Goal: Information Seeking & Learning: Learn about a topic

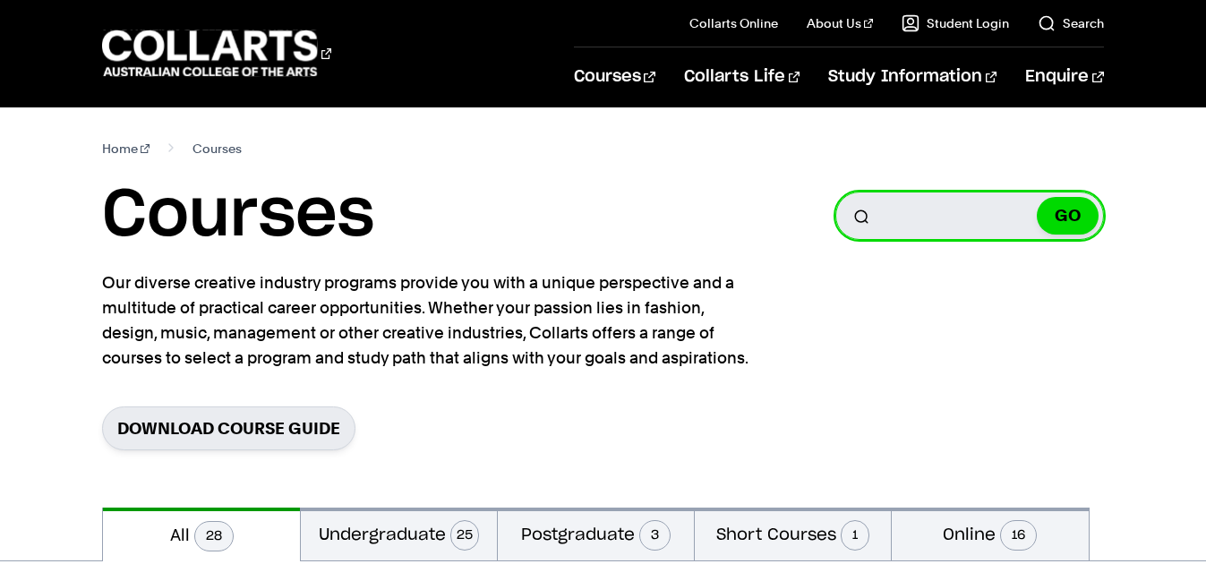
click at [936, 225] on input "Search for a course" at bounding box center [970, 216] width 269 height 48
type input "mphil in eng education"
click at [1037, 197] on button "GO" at bounding box center [1068, 216] width 62 height 38
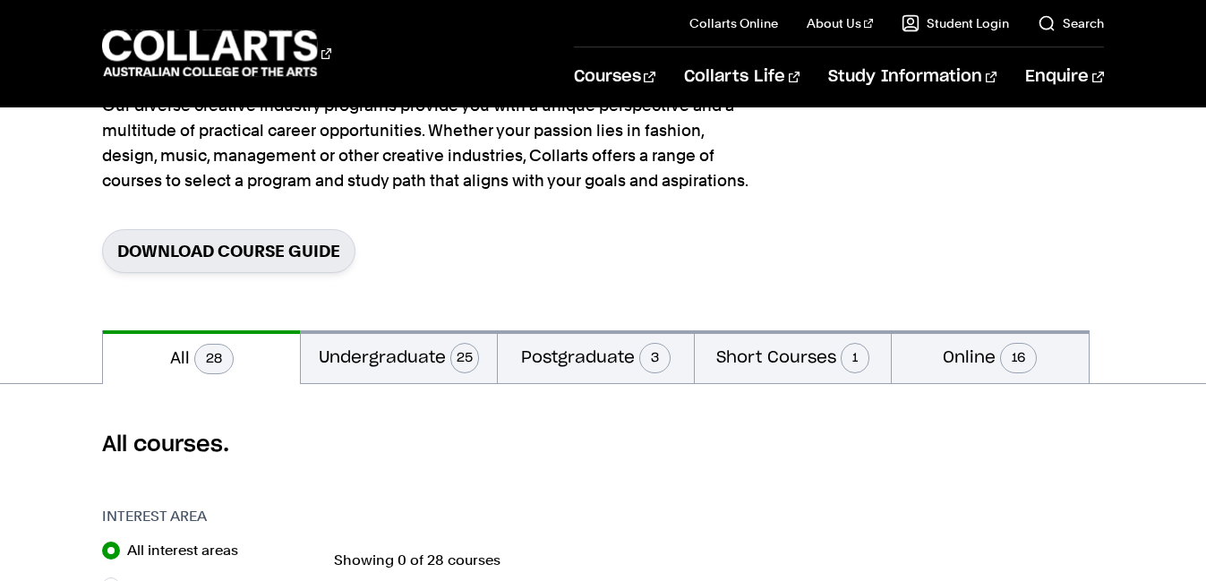
scroll to position [181, 0]
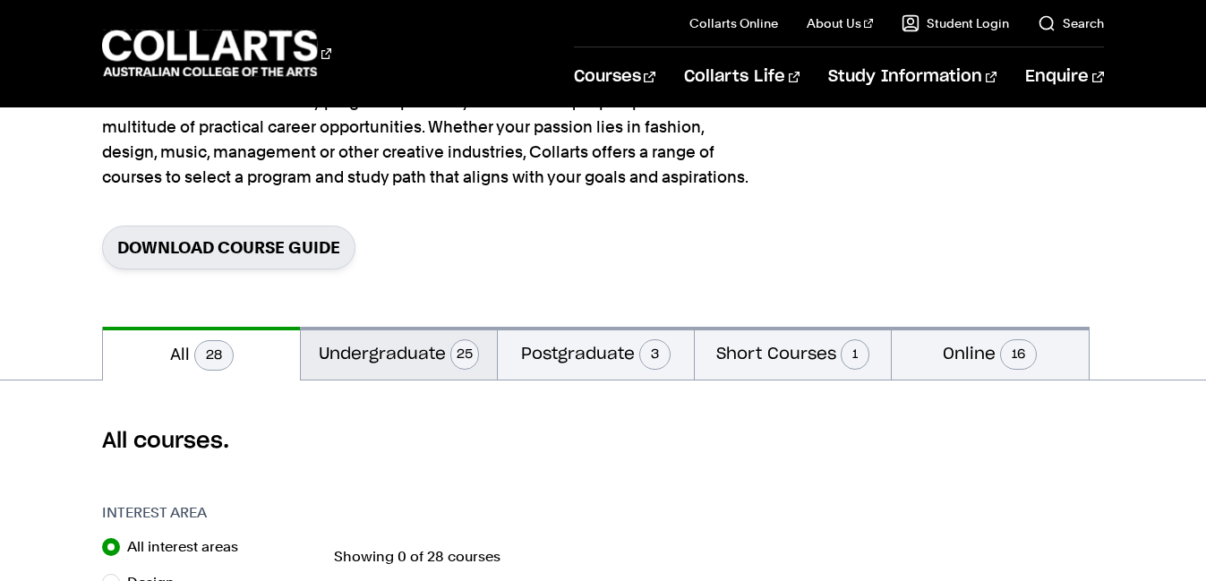
click at [470, 355] on span "25" at bounding box center [464, 354] width 29 height 30
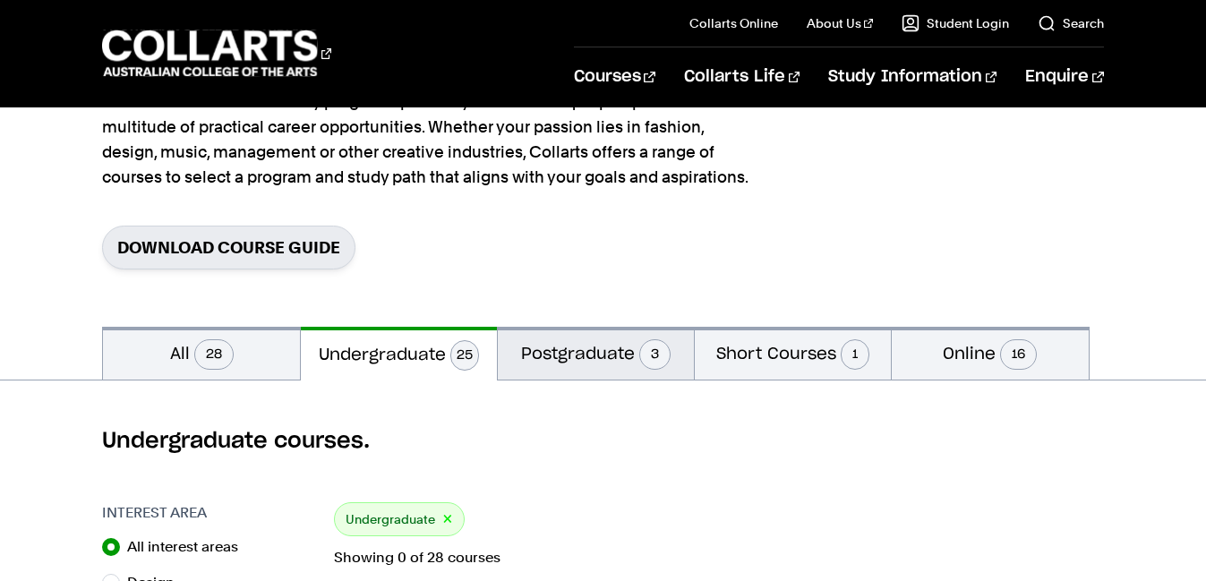
click at [651, 351] on span "3" at bounding box center [654, 354] width 31 height 30
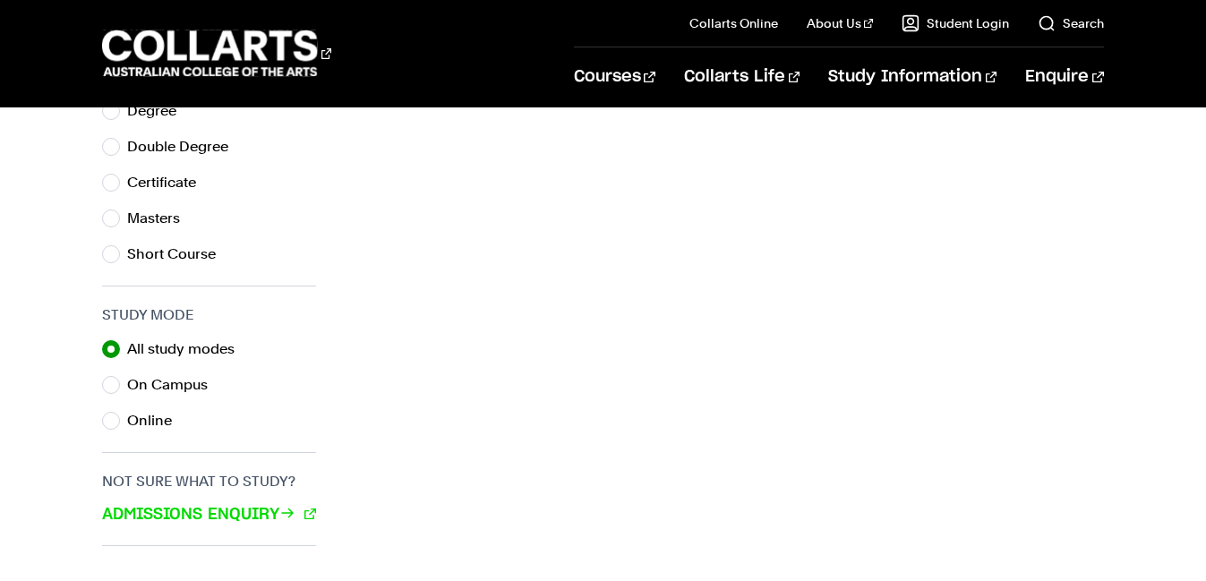
scroll to position [1031, 0]
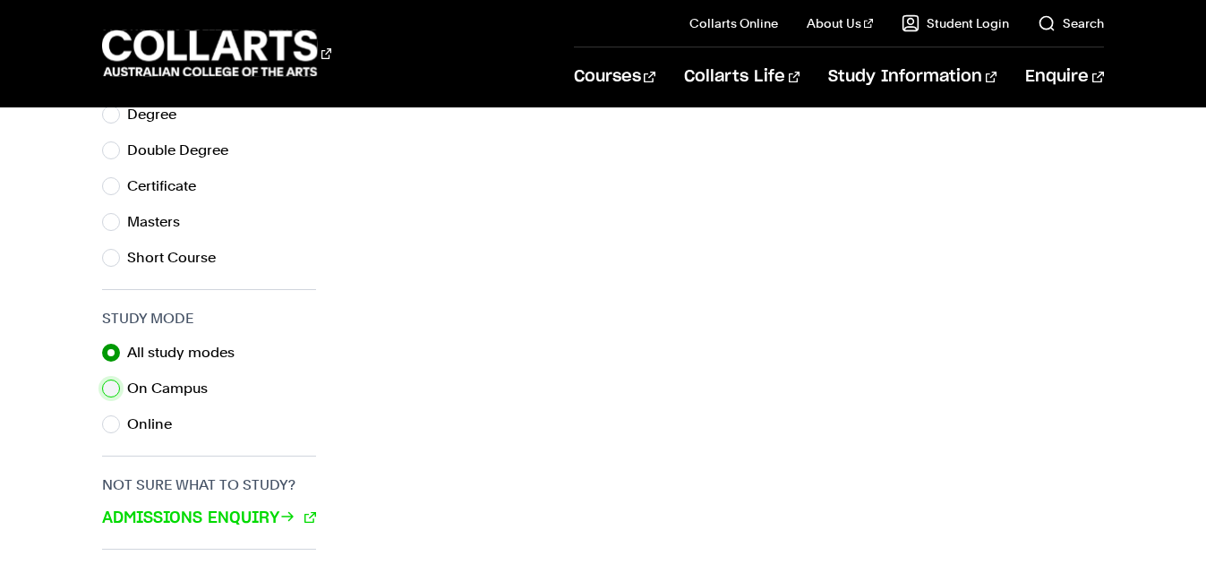
click at [115, 385] on input "On Campus" at bounding box center [111, 389] width 18 height 18
radio input "true"
